Goal: Find specific page/section: Find specific page/section

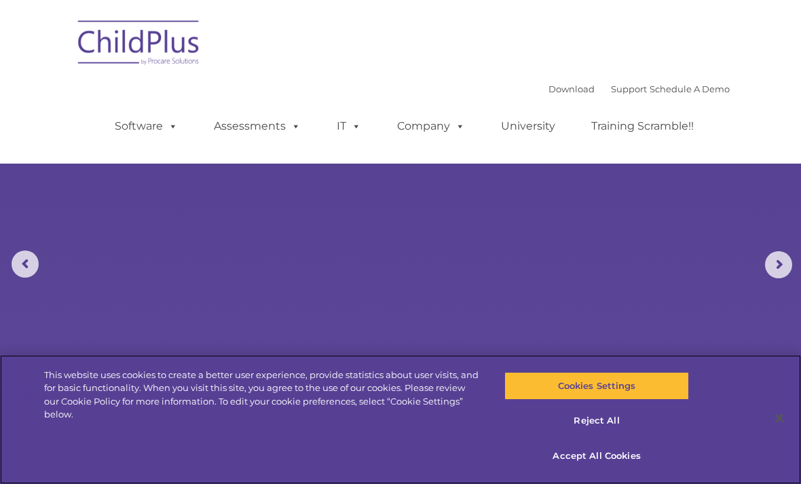
select select "MEDIUM"
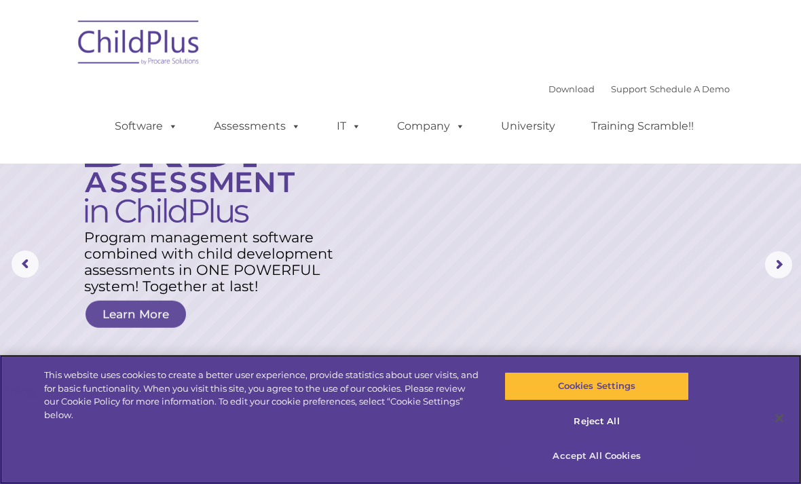
click at [607, 462] on button "Accept All Cookies" at bounding box center [597, 456] width 184 height 29
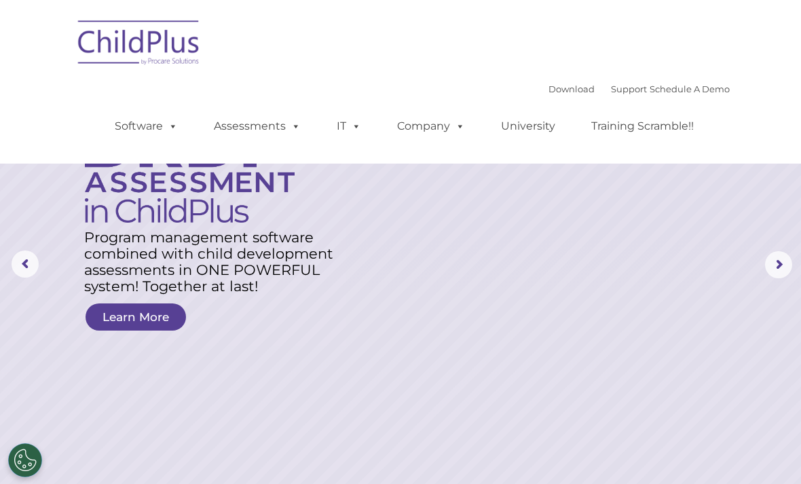
click at [149, 48] on img at bounding box center [139, 45] width 136 height 68
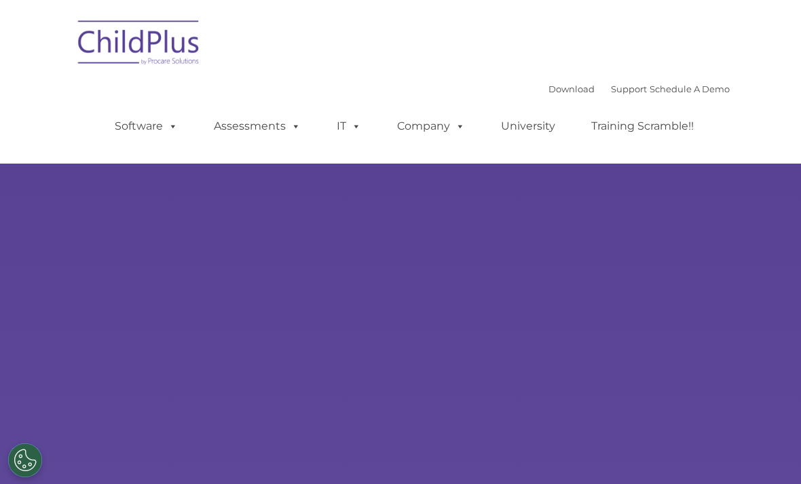
type input ""
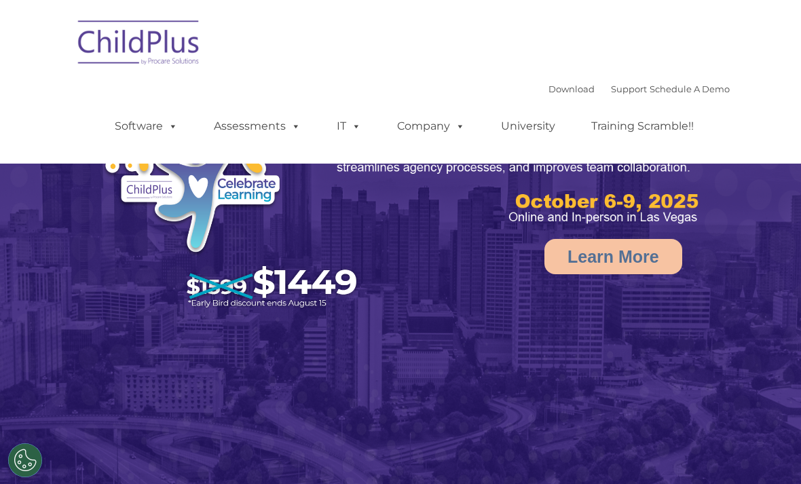
select select "MEDIUM"
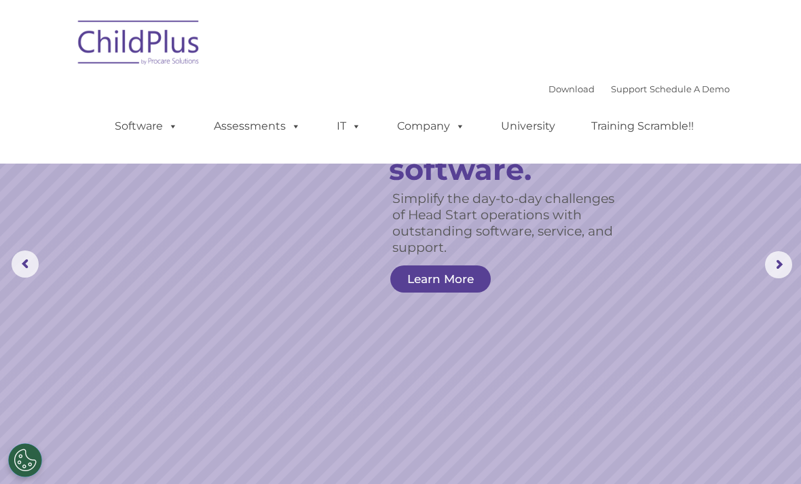
click at [715, 1] on nav "Download Support | Schedule A Demo  MENU MENU Software ChildPlus: The original…" at bounding box center [400, 82] width 801 height 164
